Goal: Task Accomplishment & Management: Manage account settings

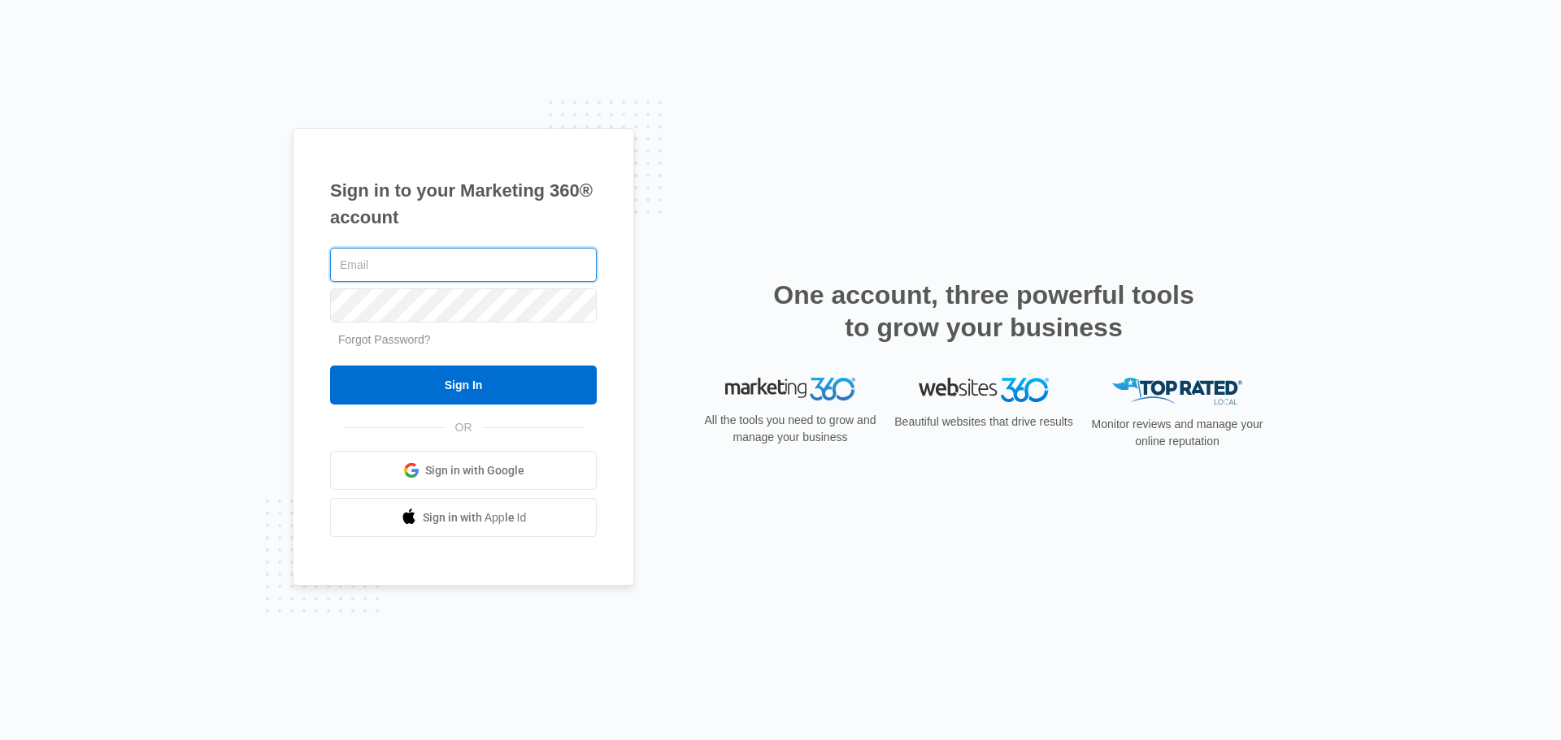
click at [405, 261] on input "text" at bounding box center [463, 265] width 267 height 34
type input "[EMAIL_ADDRESS][DOMAIN_NAME]"
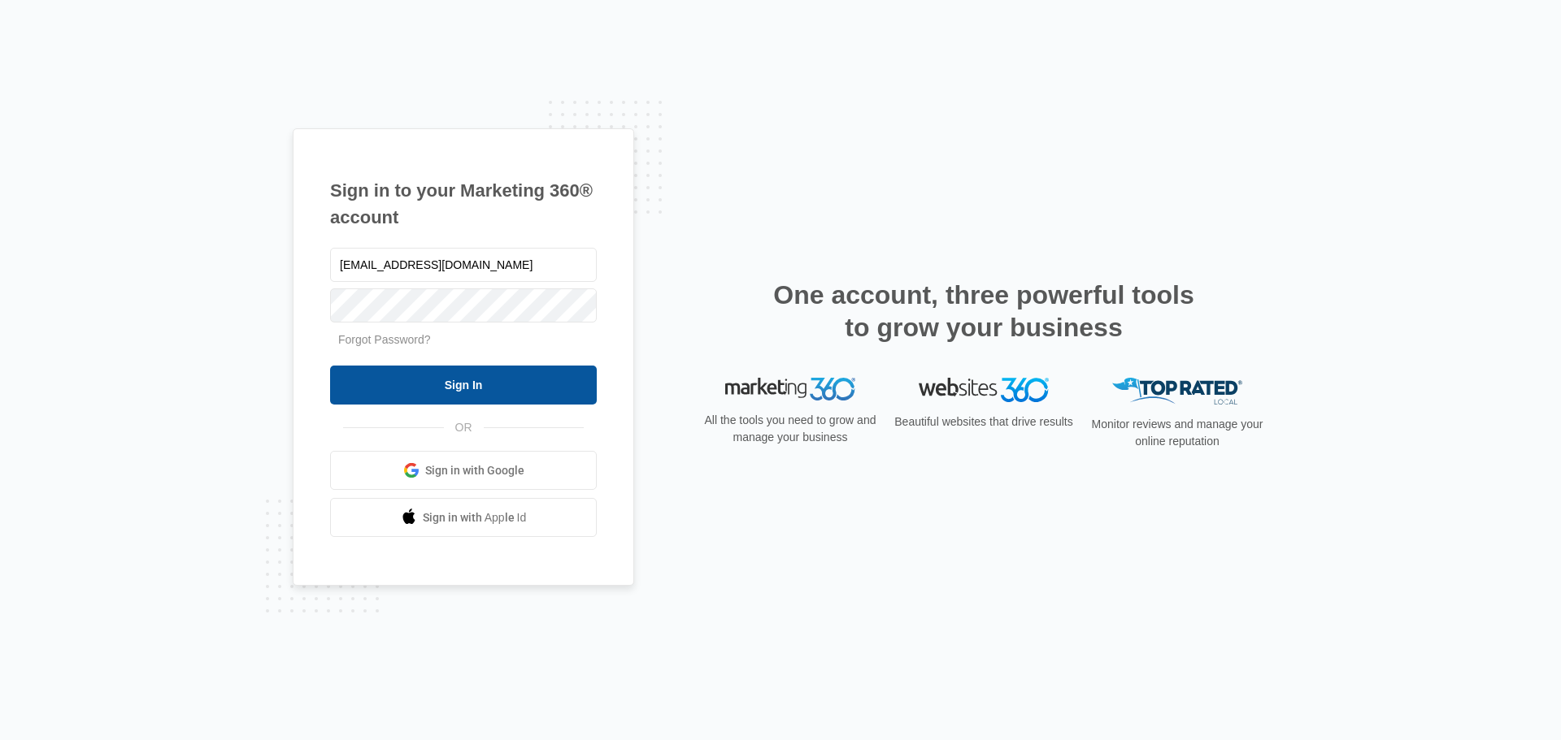
click at [406, 374] on input "Sign In" at bounding box center [463, 385] width 267 height 39
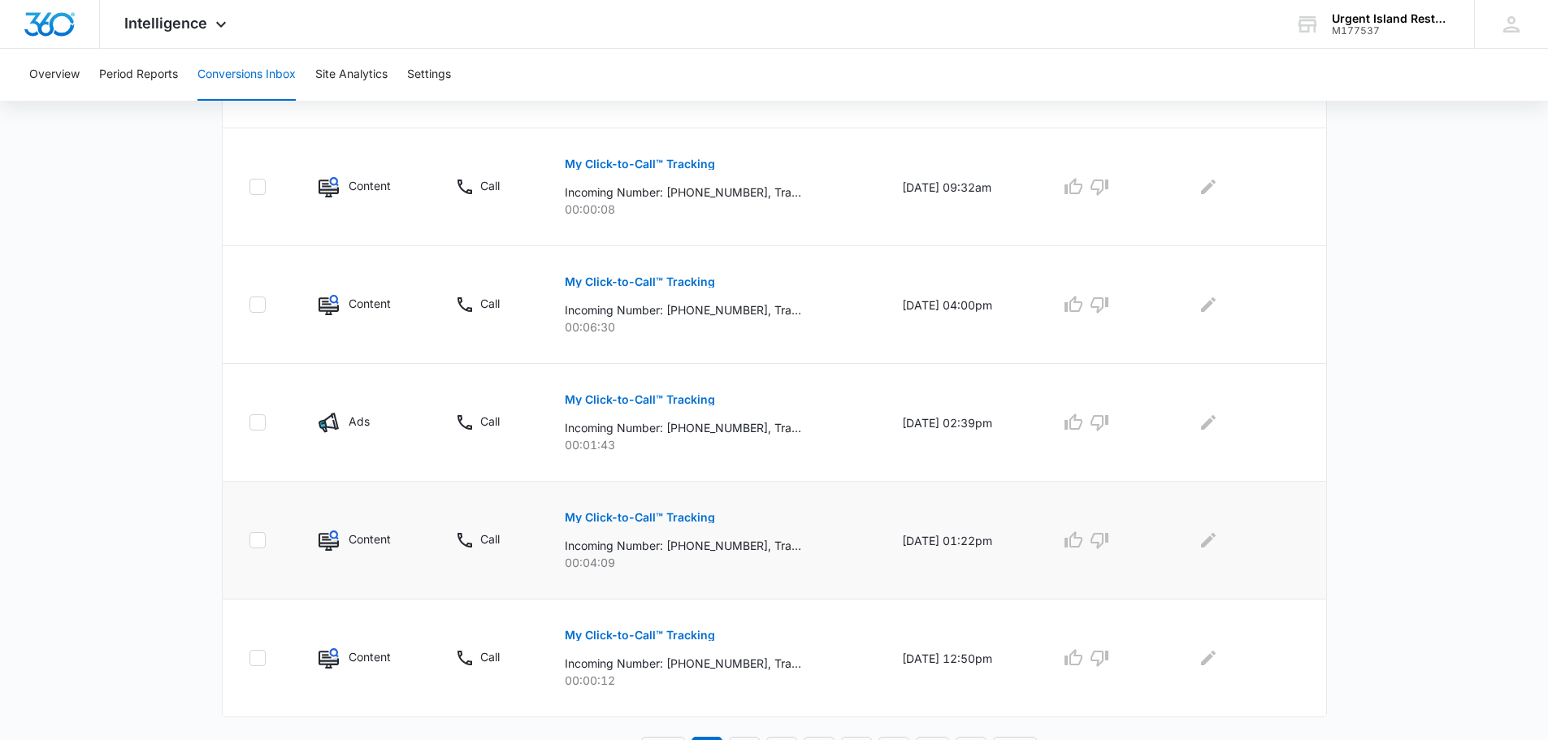
scroll to position [972, 0]
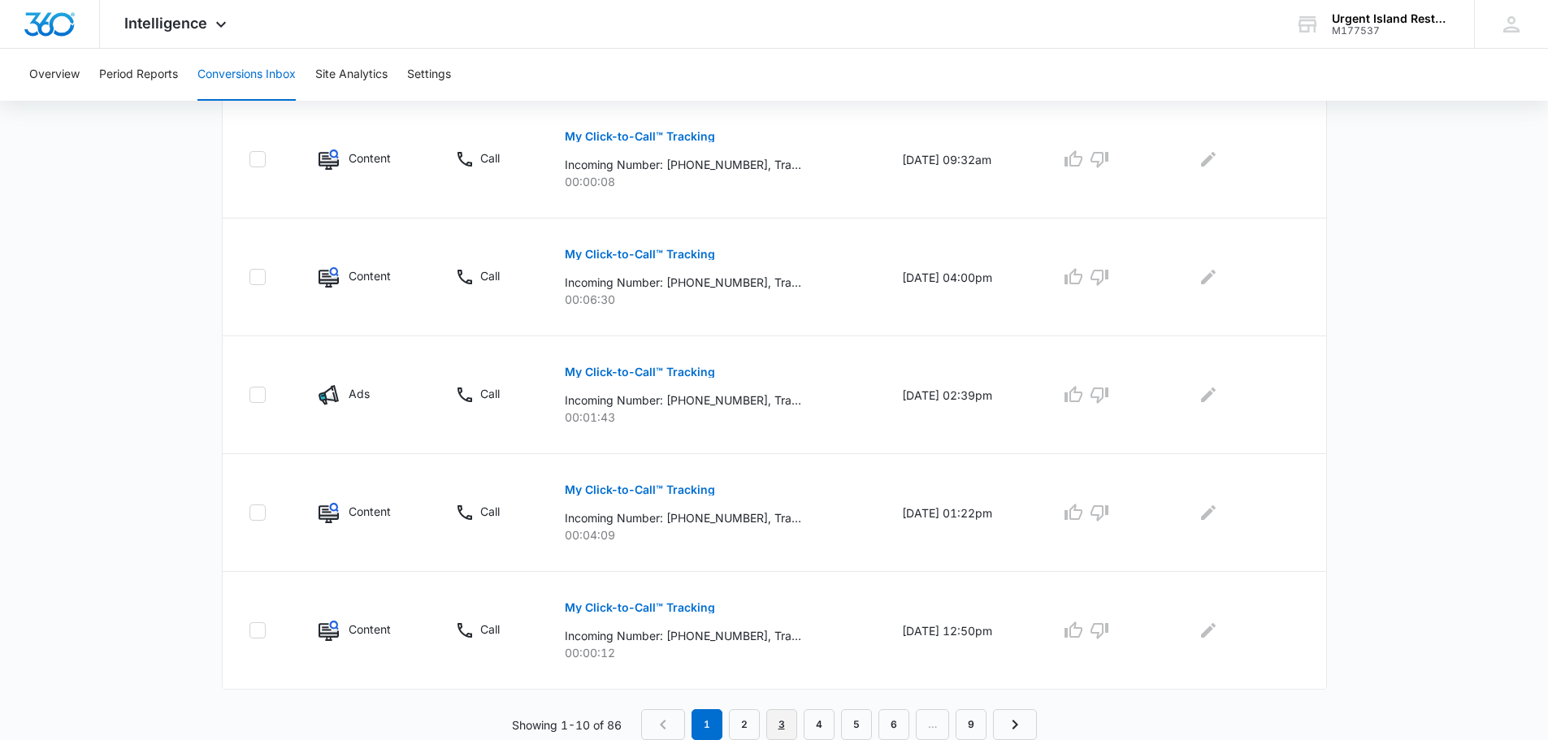
drag, startPoint x: 780, startPoint y: 714, endPoint x: 766, endPoint y: 666, distance: 49.9
click at [780, 713] on link "3" at bounding box center [781, 725] width 31 height 31
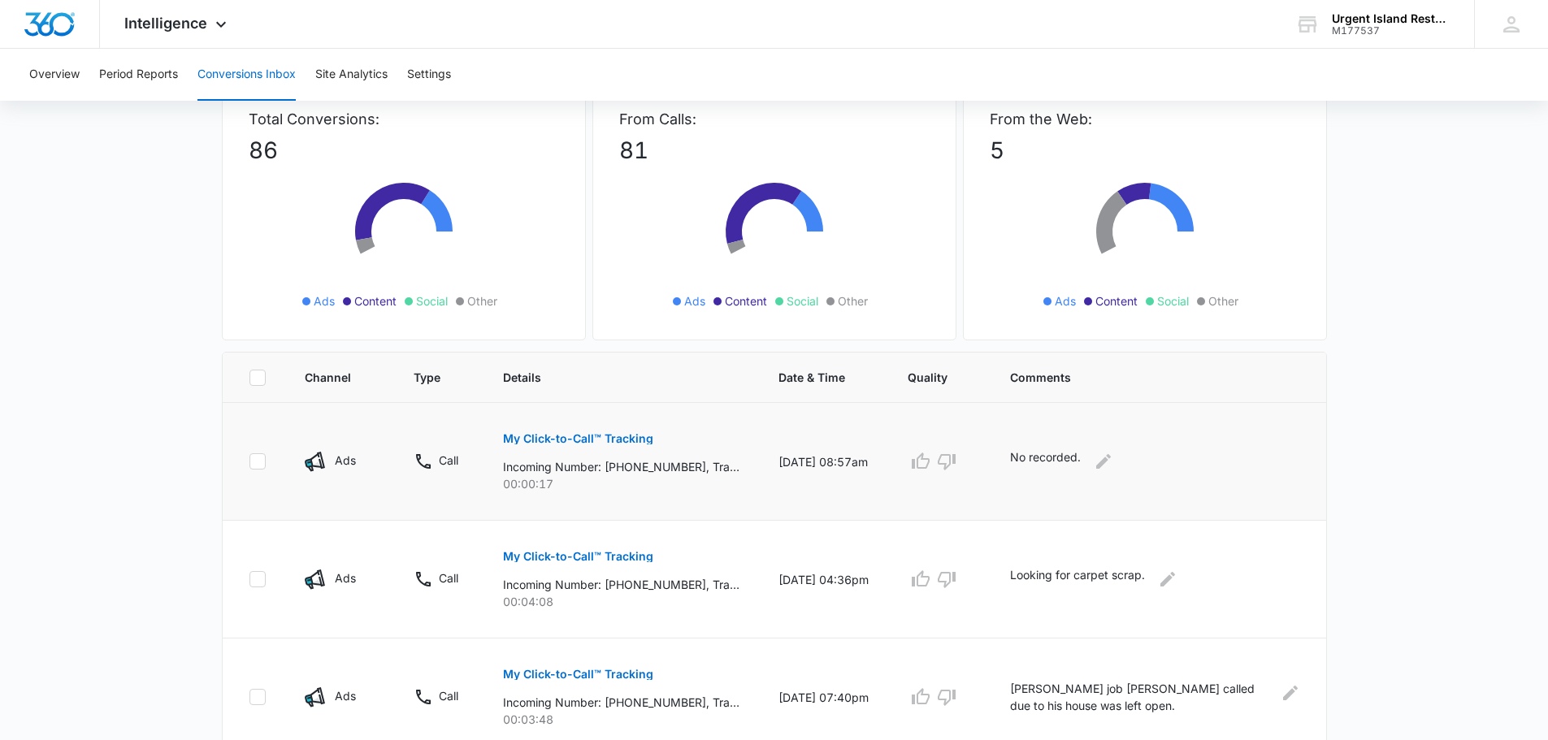
scroll to position [325, 0]
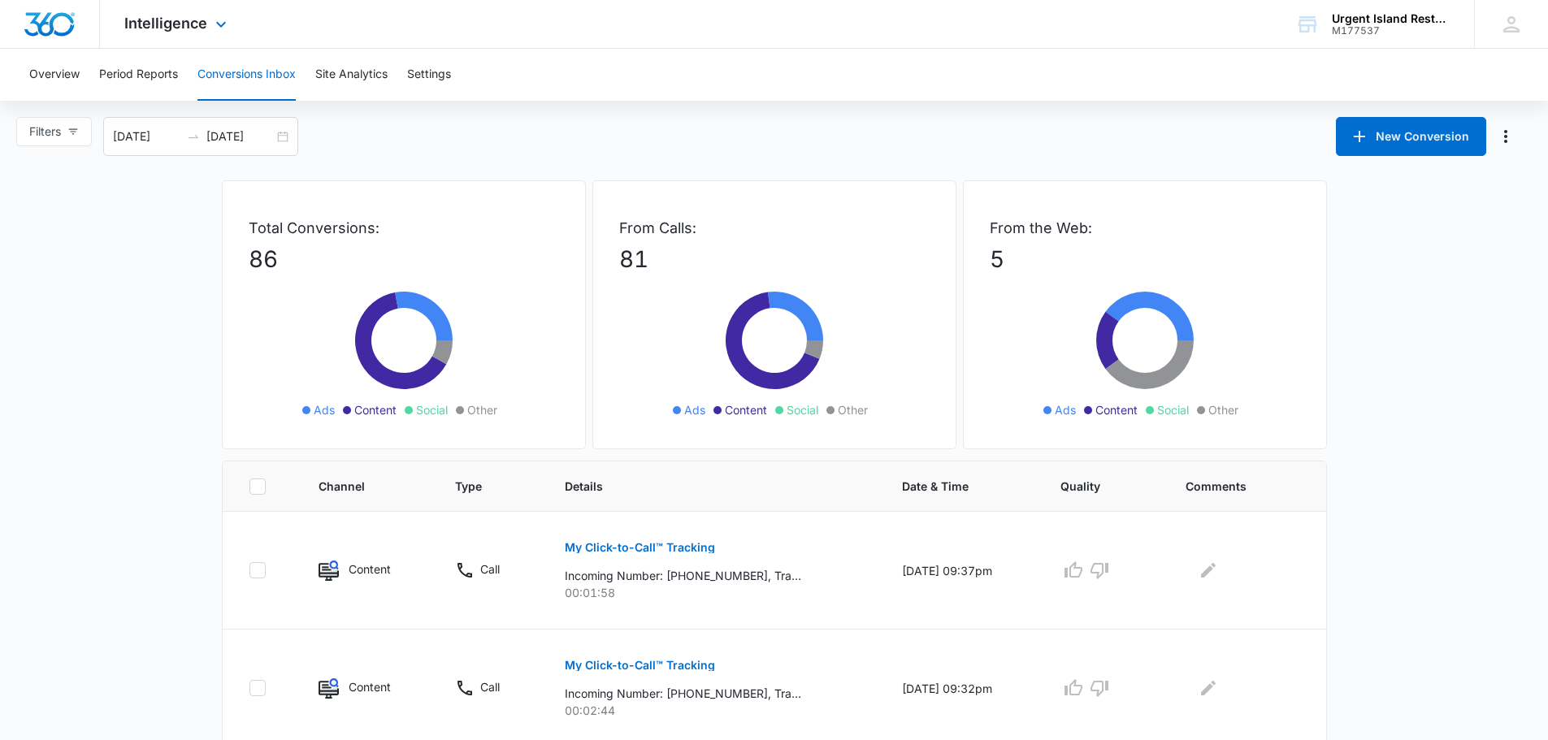
click at [209, 30] on div "Intelligence Apps Reputation Websites Forms CRM Email Social Payments POS Conte…" at bounding box center [177, 24] width 155 height 48
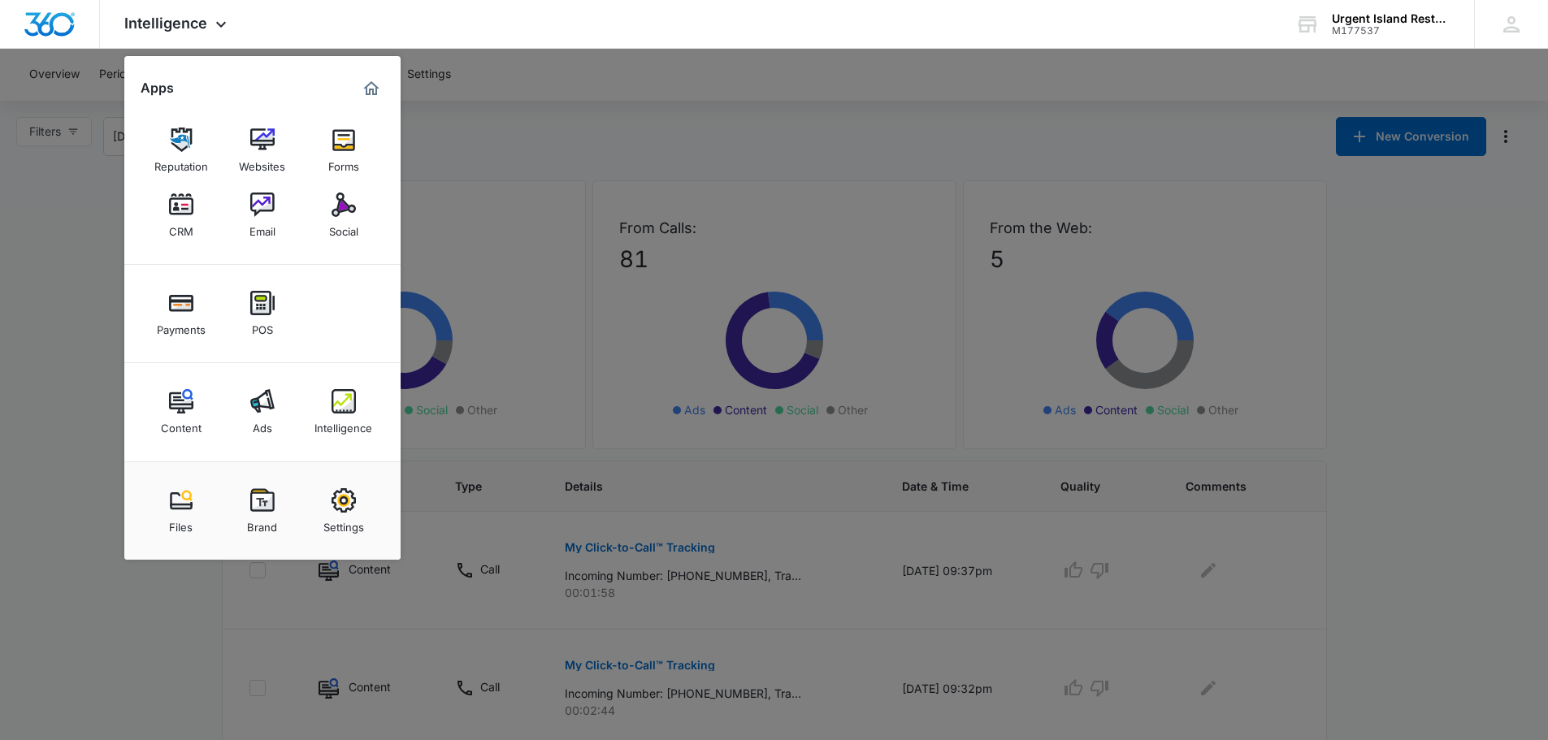
click at [358, 219] on div "Social" at bounding box center [343, 227] width 29 height 21
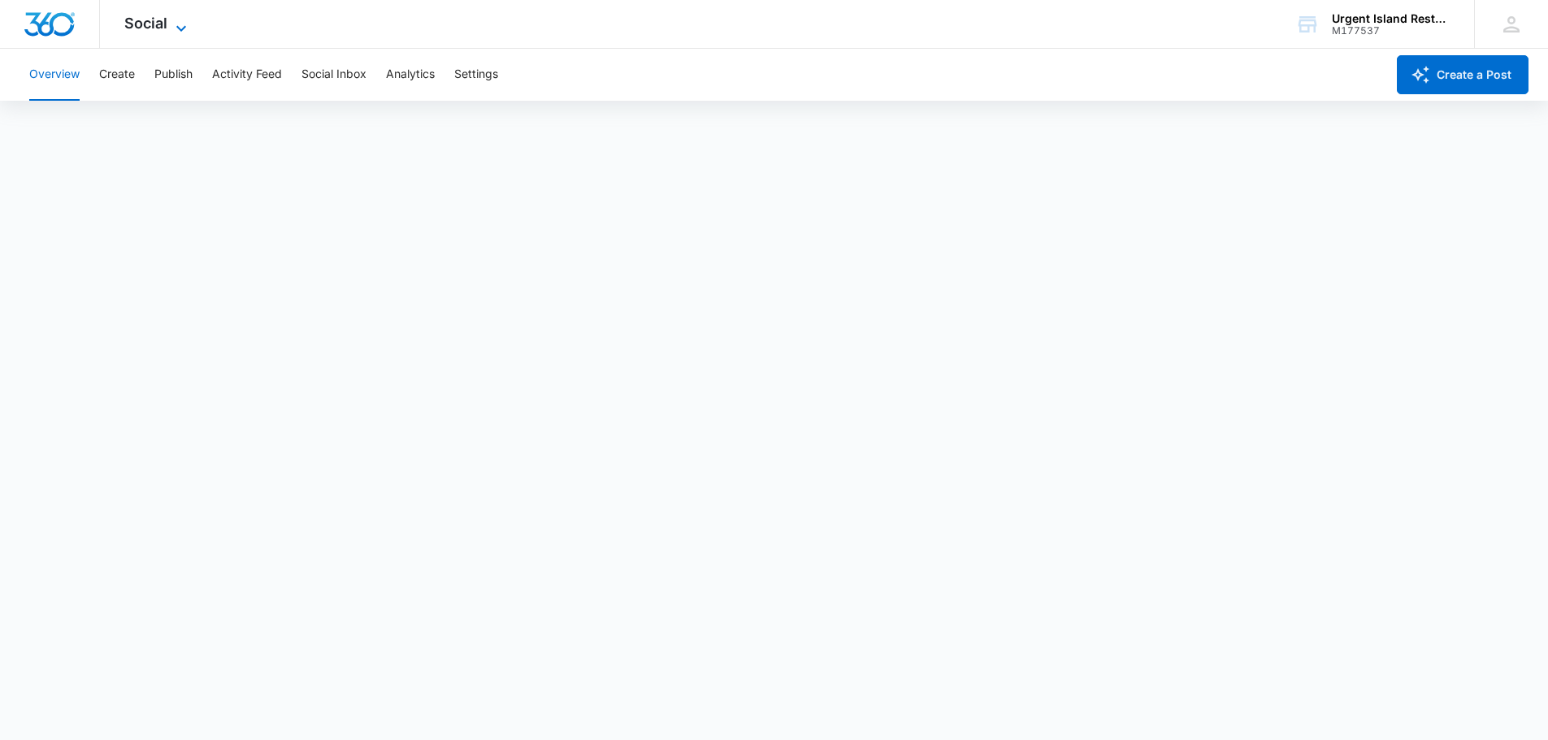
click at [185, 15] on div "Social Apps Reputation Websites Forms CRM Email Social Payments POS Content Ads…" at bounding box center [157, 24] width 115 height 48
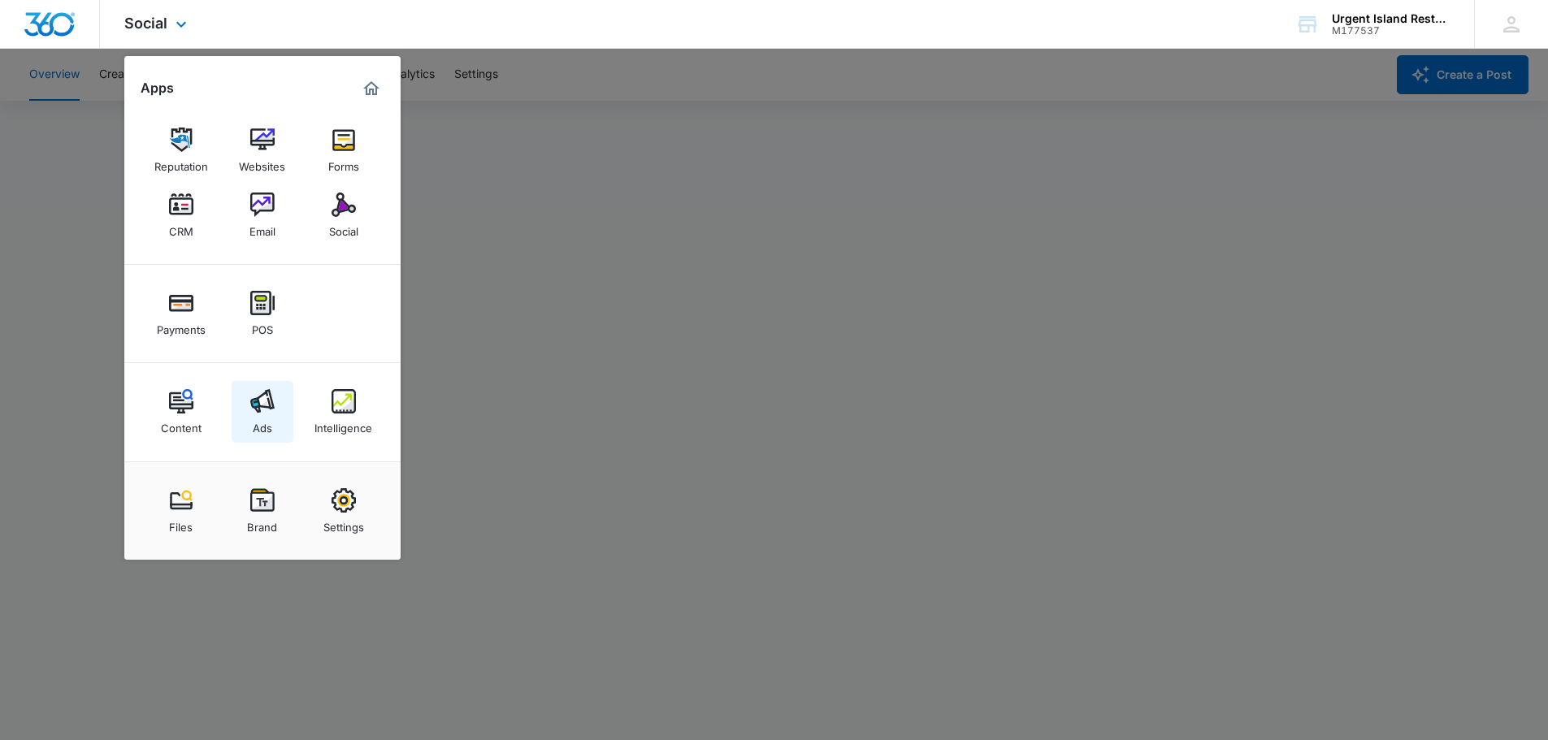
click at [267, 411] on img at bounding box center [262, 401] width 24 height 24
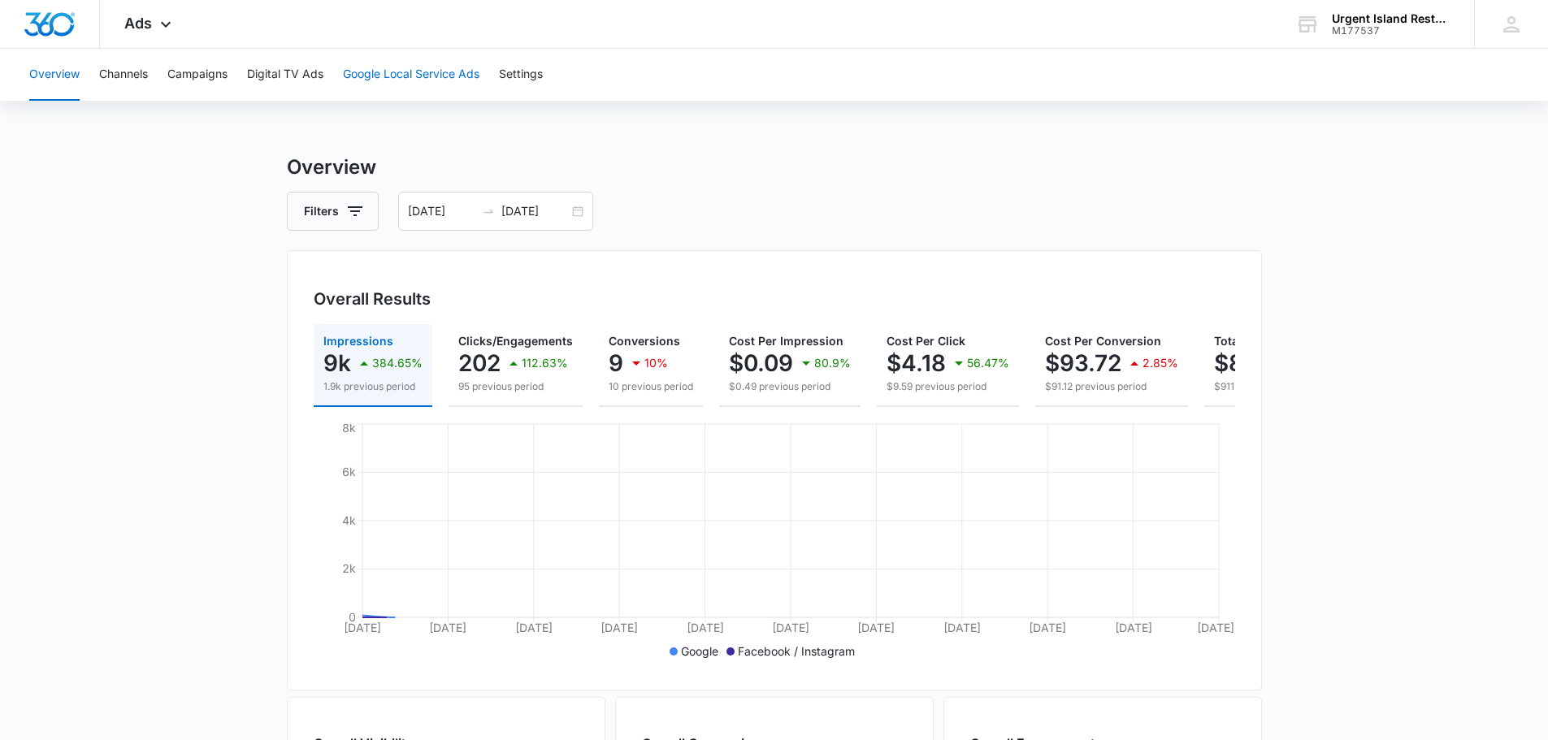
click at [408, 74] on button "Google Local Service Ads" at bounding box center [411, 75] width 137 height 52
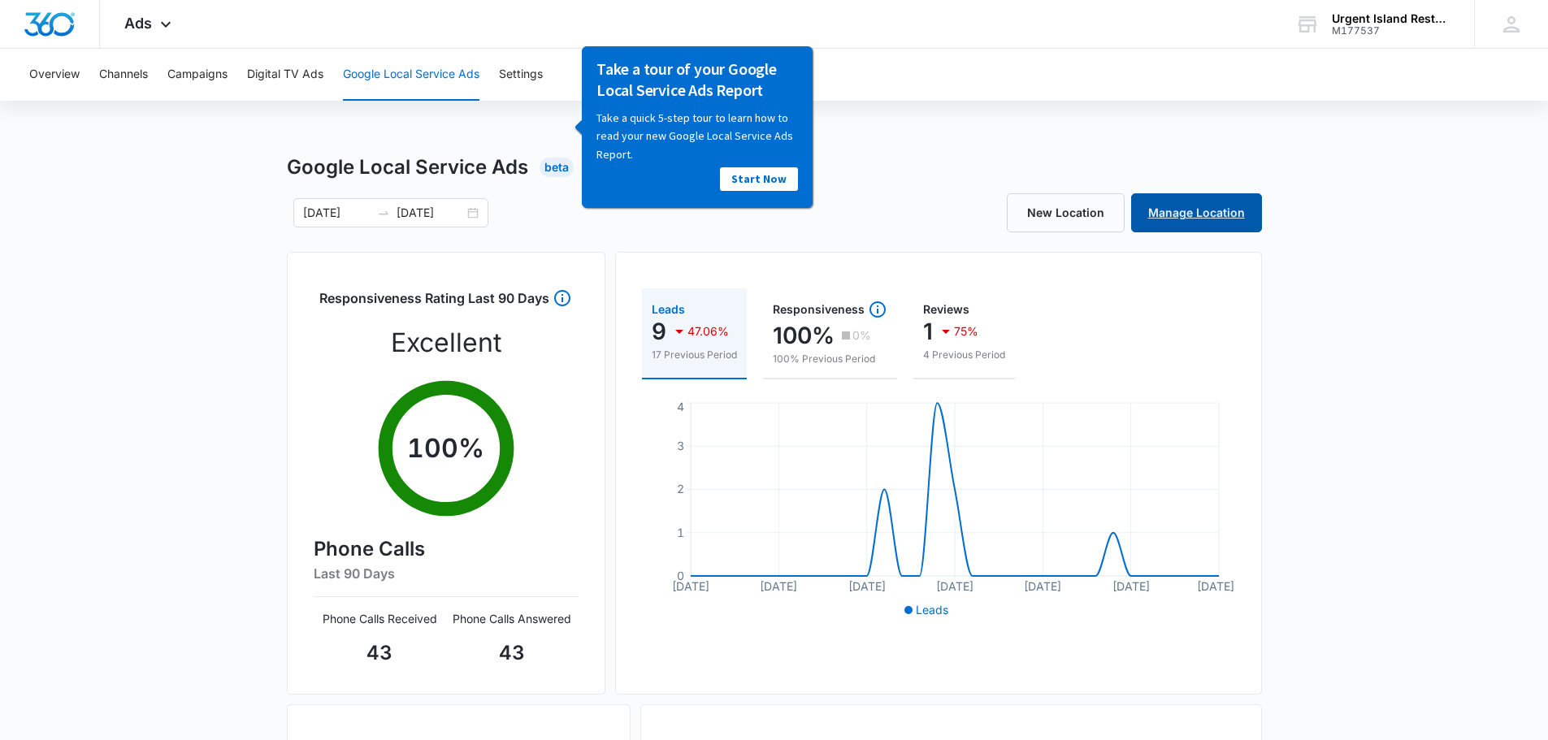
click at [1200, 211] on link "Manage Location" at bounding box center [1196, 212] width 131 height 39
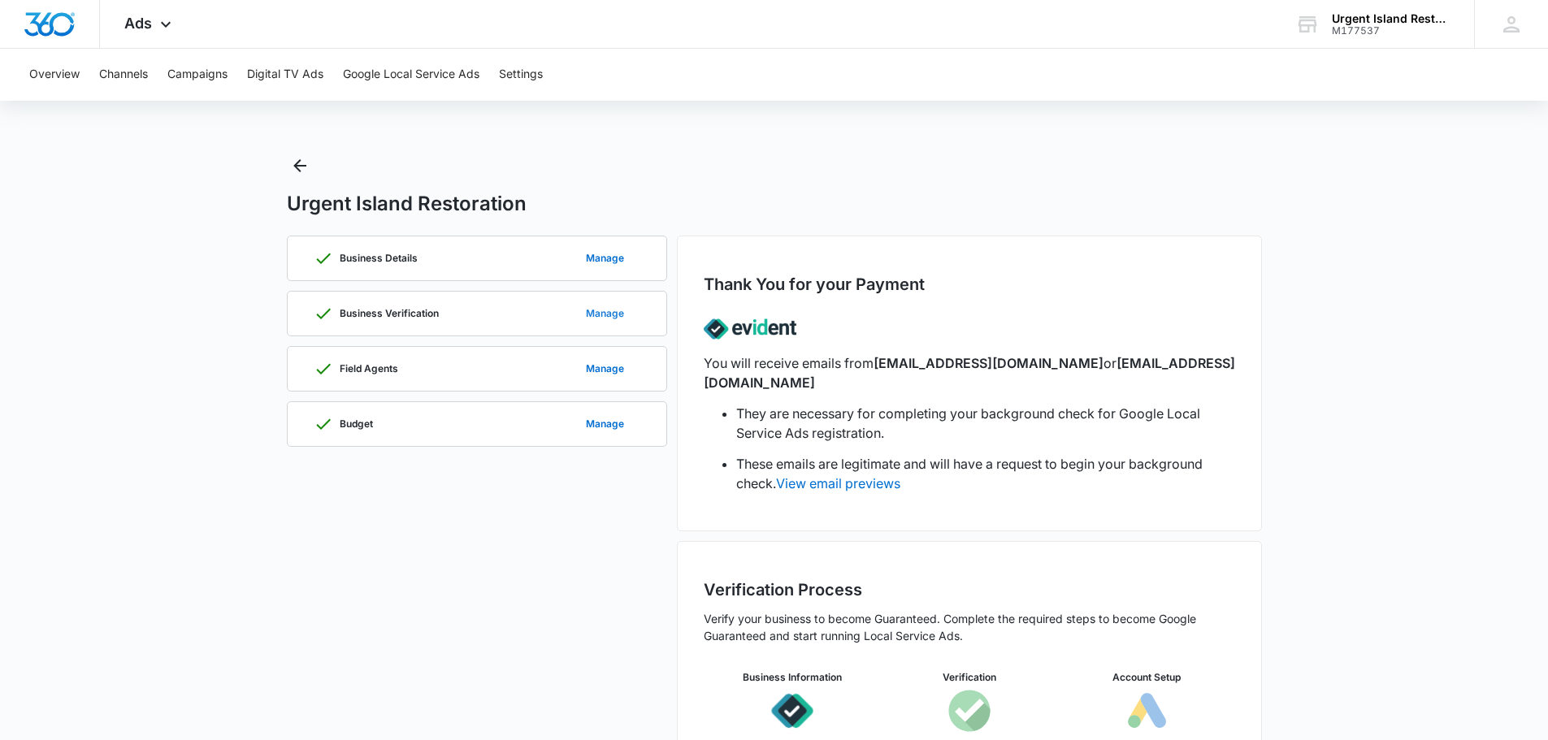
click at [604, 313] on button "Manage" at bounding box center [605, 313] width 71 height 39
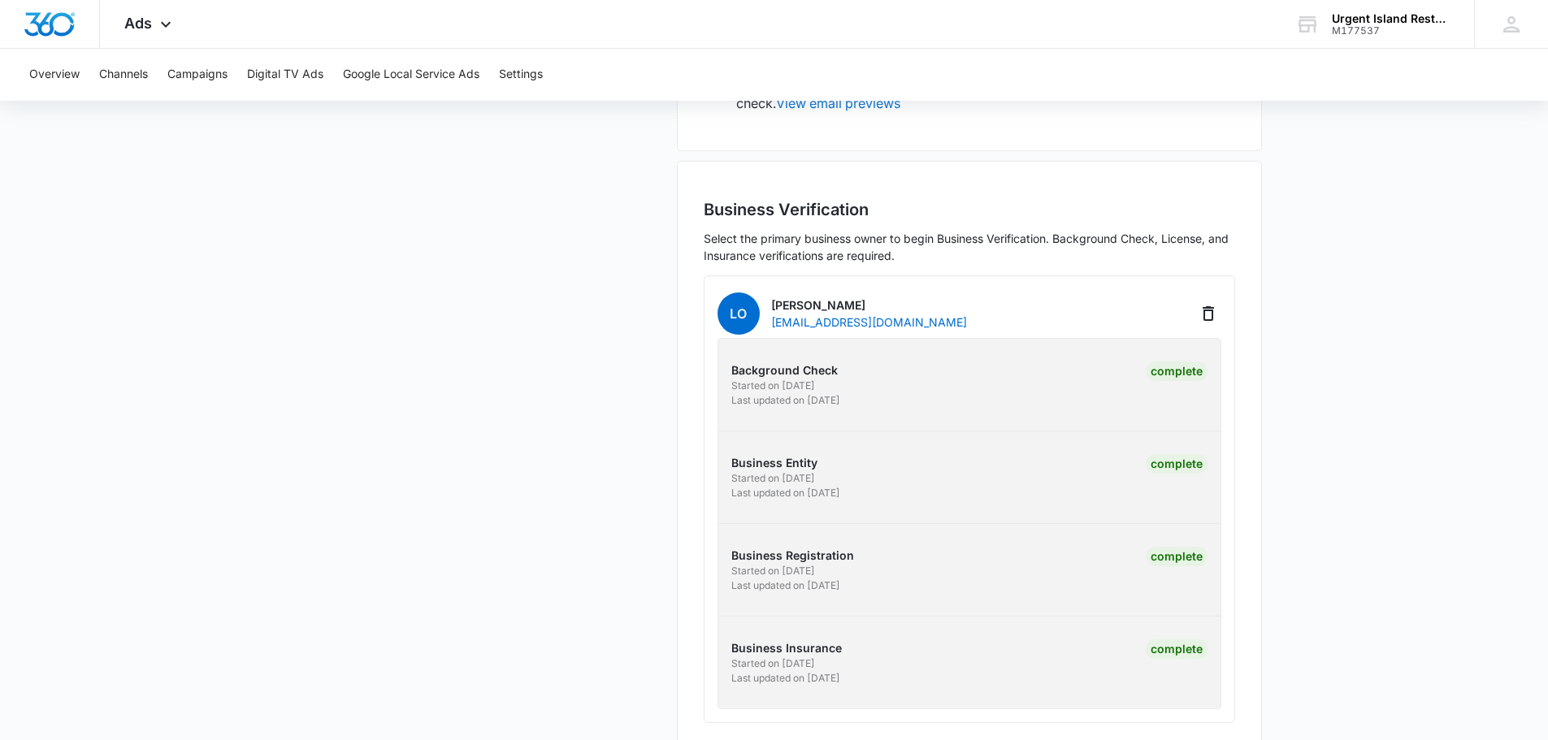
scroll to position [390, 0]
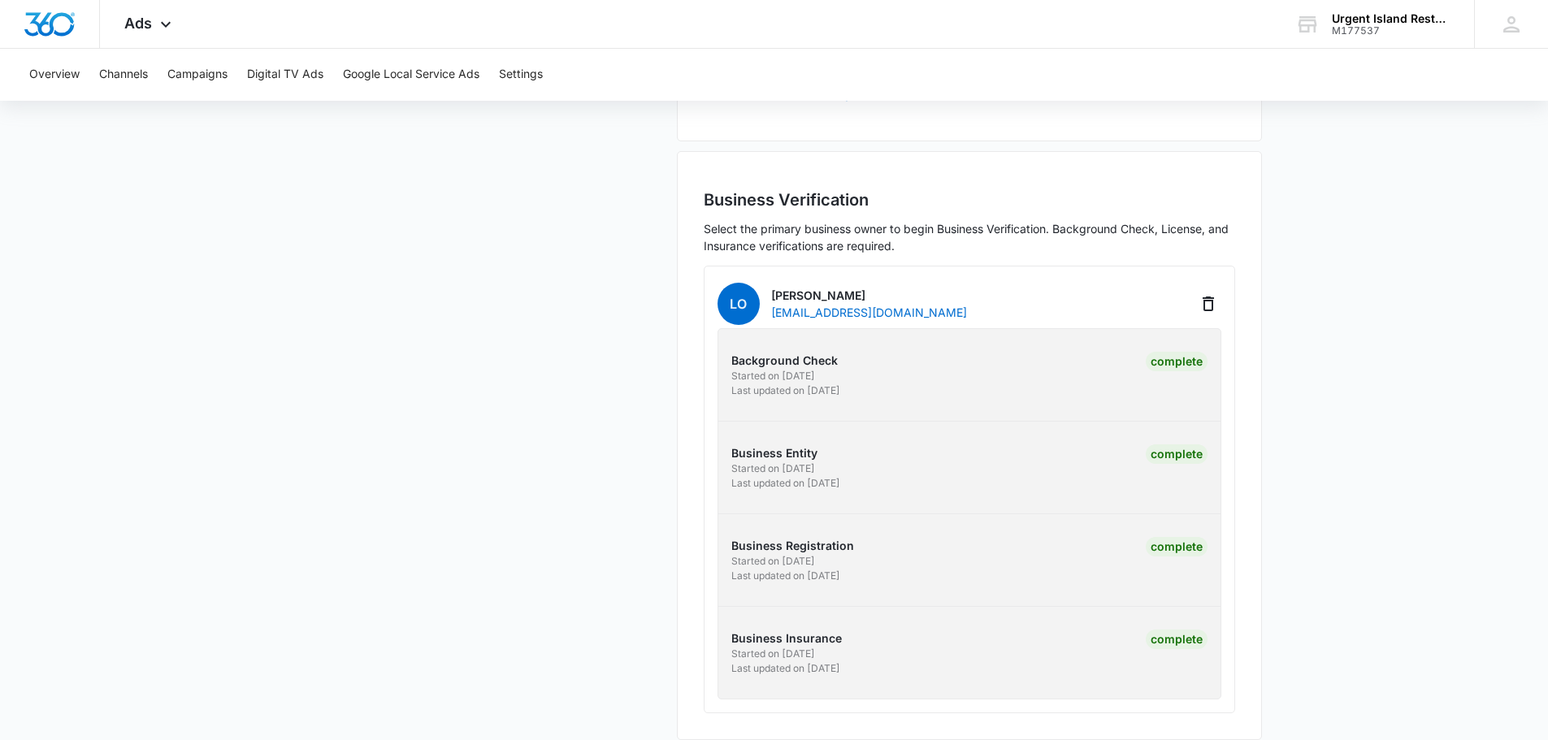
click at [884, 662] on p "Last updated on 5/29/2024" at bounding box center [848, 669] width 233 height 15
drag, startPoint x: 892, startPoint y: 649, endPoint x: 782, endPoint y: 652, distance: 110.6
click at [782, 662] on p "Last updated on 5/29/2024" at bounding box center [848, 669] width 233 height 15
click at [530, 526] on div "Business Details Manage Business Verification Manage Field Agents Manage Budget…" at bounding box center [477, 293] width 380 height 895
